Goal: Task Accomplishment & Management: Use online tool/utility

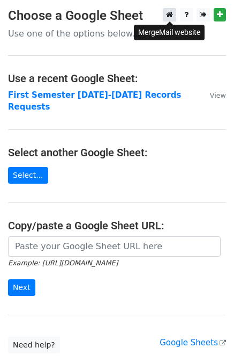
click at [170, 16] on icon at bounding box center [169, 15] width 7 height 8
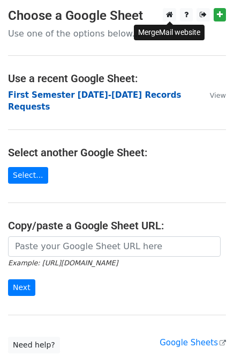
click at [86, 95] on strong "First Semester 2025-2026 Records Requests" at bounding box center [94, 101] width 173 height 22
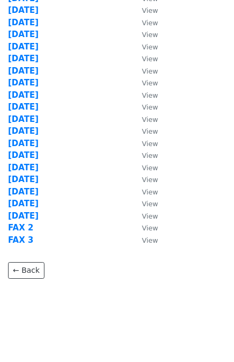
scroll to position [84, 0]
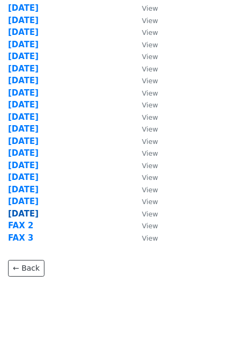
click at [30, 213] on strong "[DATE]" at bounding box center [23, 214] width 31 height 10
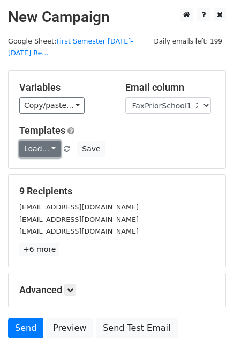
click at [40, 141] on link "Load..." at bounding box center [39, 149] width 41 height 17
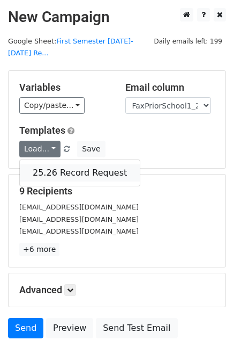
click at [56, 164] on link "25.26 Record Request" at bounding box center [80, 172] width 120 height 17
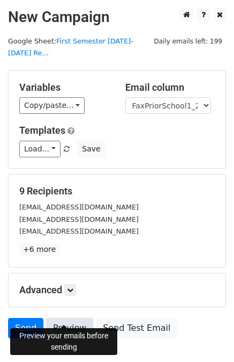
click at [71, 318] on link "Preview" at bounding box center [69, 328] width 47 height 20
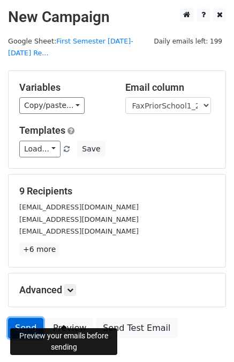
click at [25, 318] on link "Send" at bounding box center [25, 328] width 35 height 20
